Goal: Information Seeking & Learning: Find specific fact

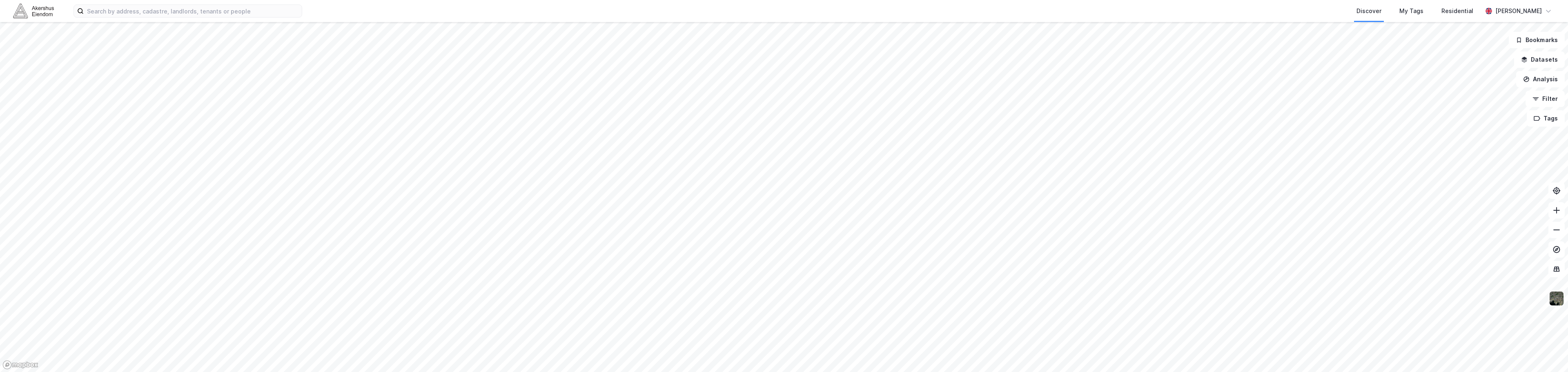
click at [1552, 295] on img at bounding box center [1556, 298] width 15 height 15
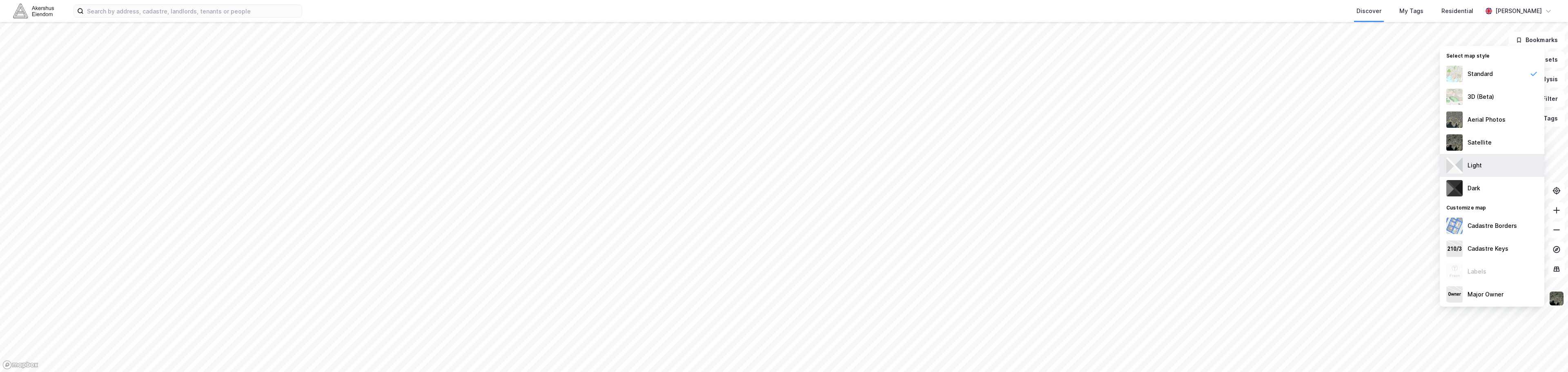
click at [1481, 159] on div "Light" at bounding box center [1492, 166] width 105 height 23
click at [226, 0] on div "Discover My Tags Residential [PERSON_NAME]" at bounding box center [784, 11] width 1568 height 22
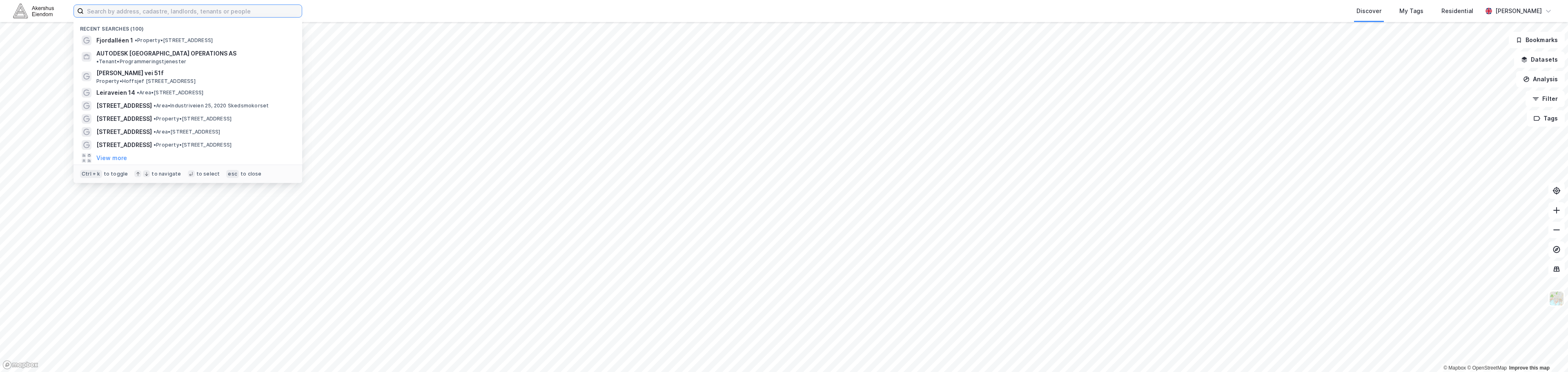
click at [229, 10] on input at bounding box center [193, 11] width 218 height 12
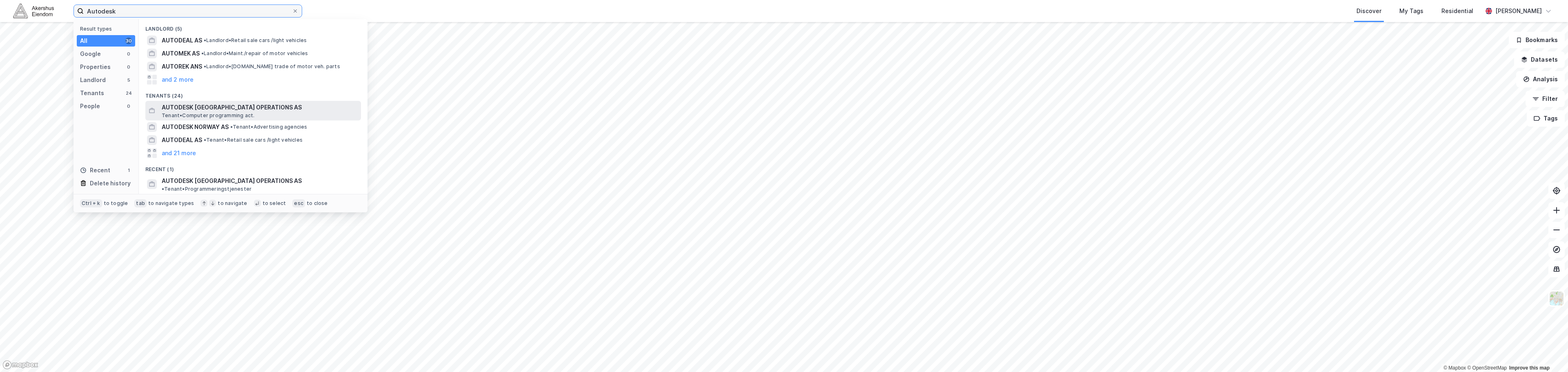
type input "Autodesk"
click at [203, 114] on span "Tenant • Computer programming act." at bounding box center [208, 115] width 93 height 7
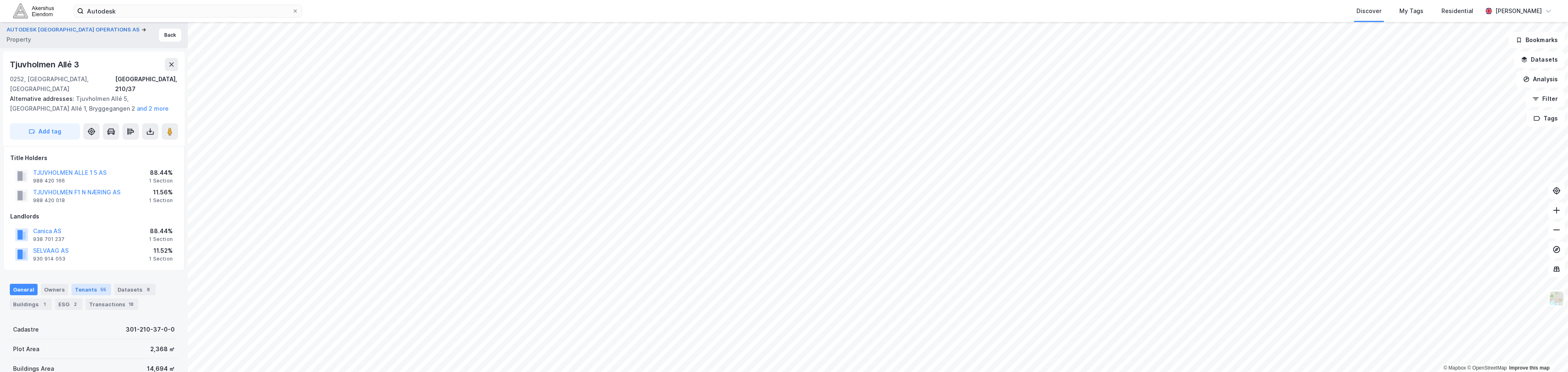
click at [85, 284] on div "Tenants 55" at bounding box center [91, 289] width 40 height 12
